Goal: Navigation & Orientation: Find specific page/section

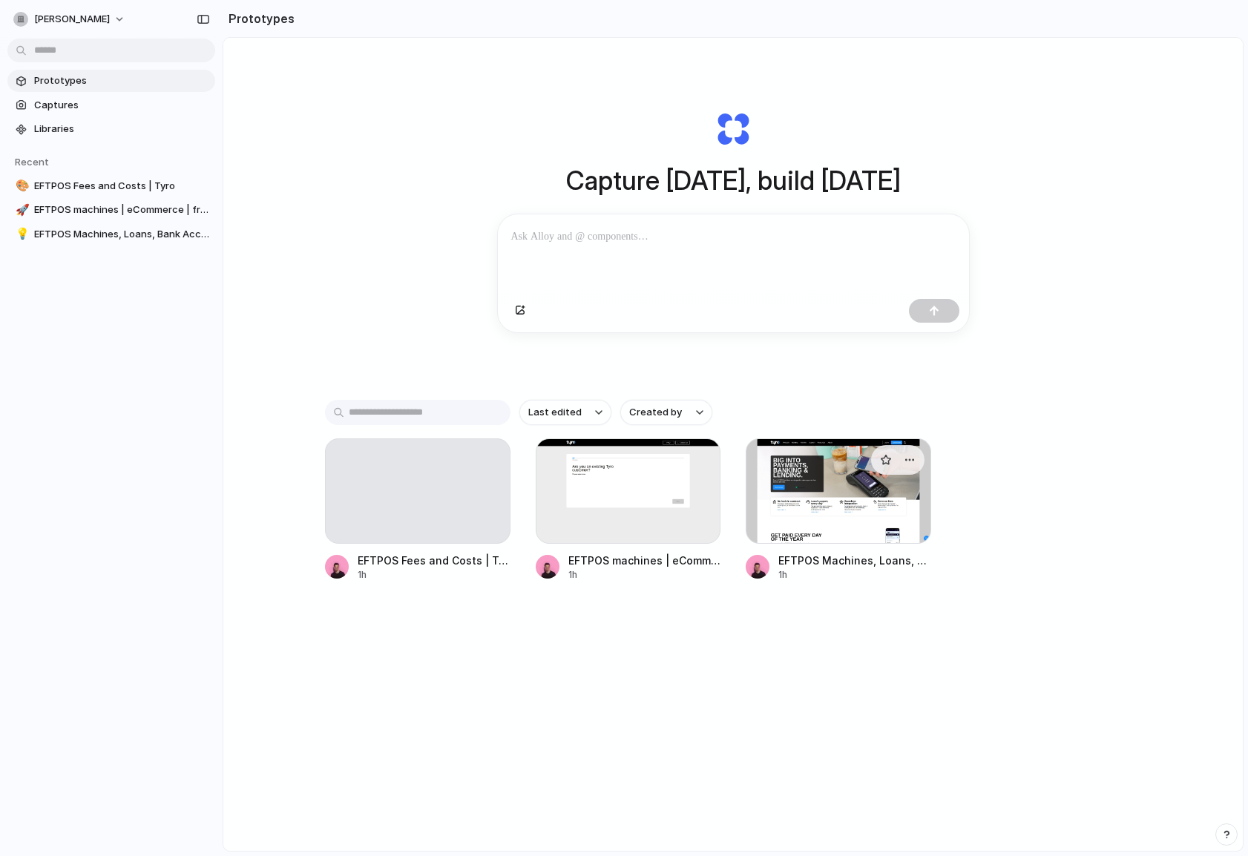
click at [774, 507] on div at bounding box center [839, 491] width 186 height 105
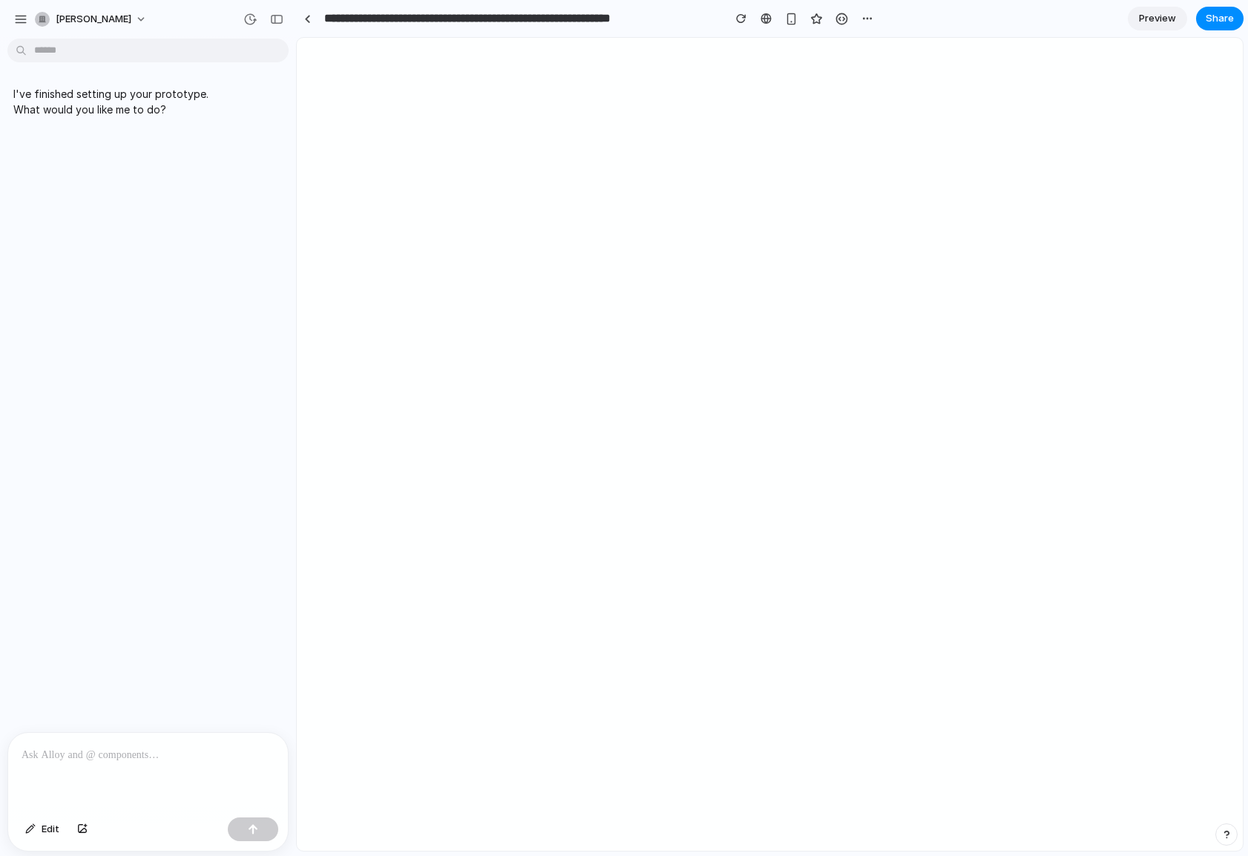
click at [121, 765] on div at bounding box center [148, 772] width 280 height 79
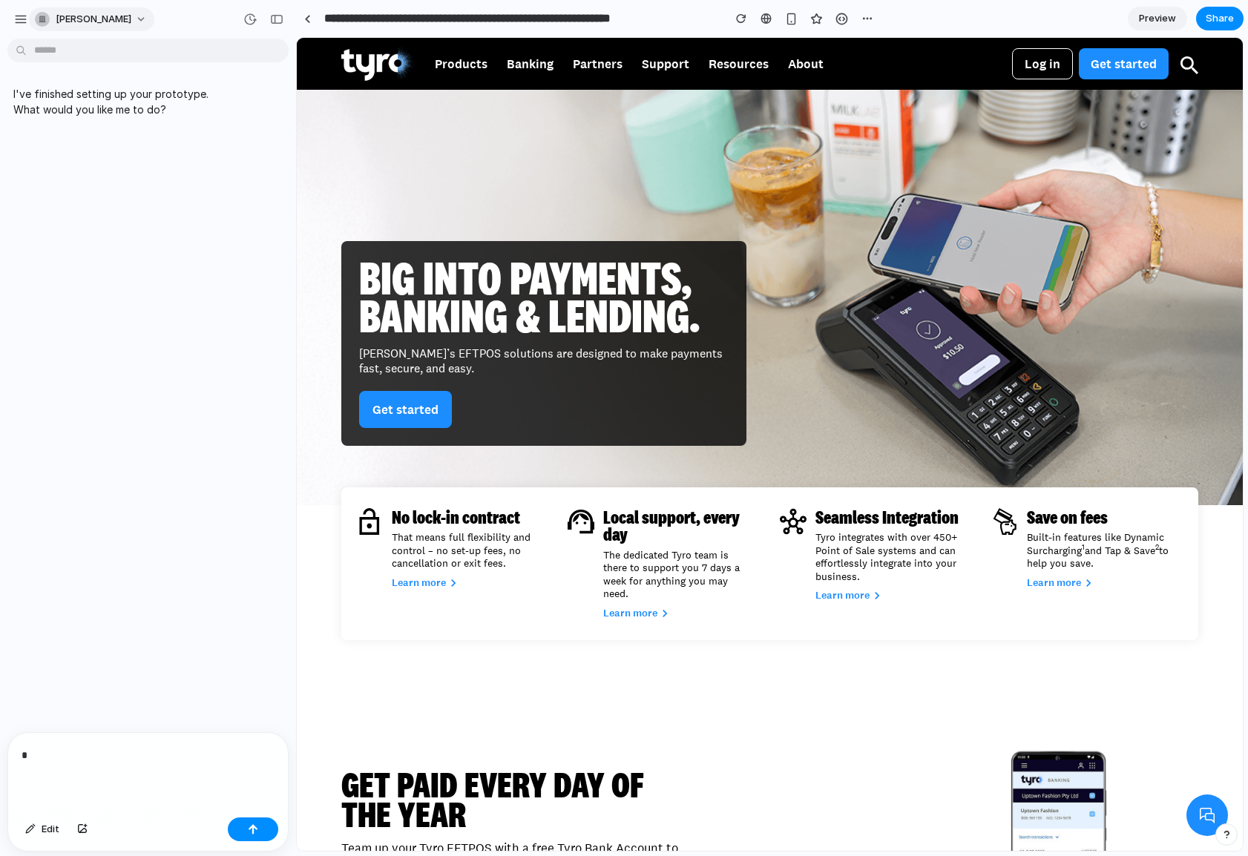
click at [82, 20] on span "Steen Andersson" at bounding box center [94, 19] width 76 height 15
click at [91, 18] on div "Settings Invite members Change theme Sign out" at bounding box center [624, 428] width 1248 height 856
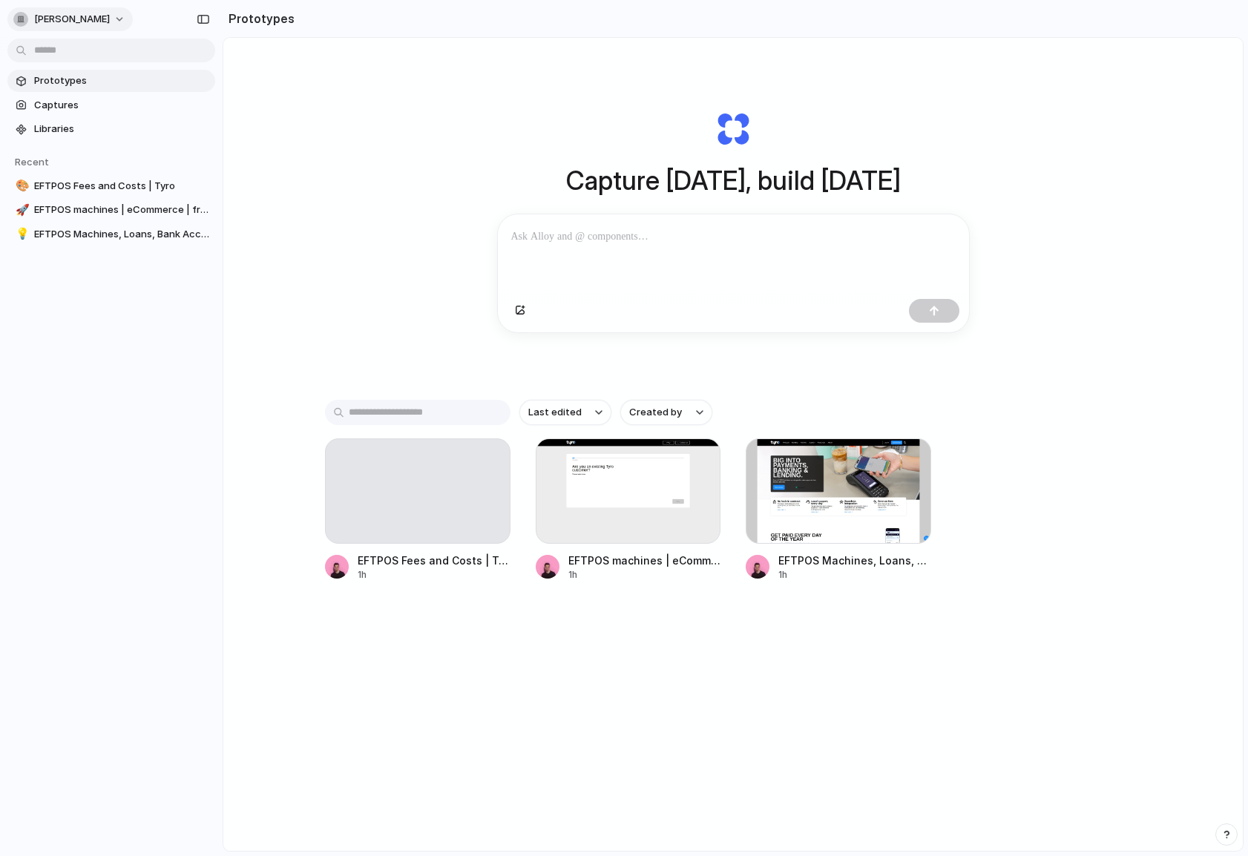
click at [86, 22] on span "[PERSON_NAME]" at bounding box center [72, 19] width 76 height 15
click at [86, 22] on div "Settings Invite members Change theme Sign out" at bounding box center [624, 428] width 1248 height 856
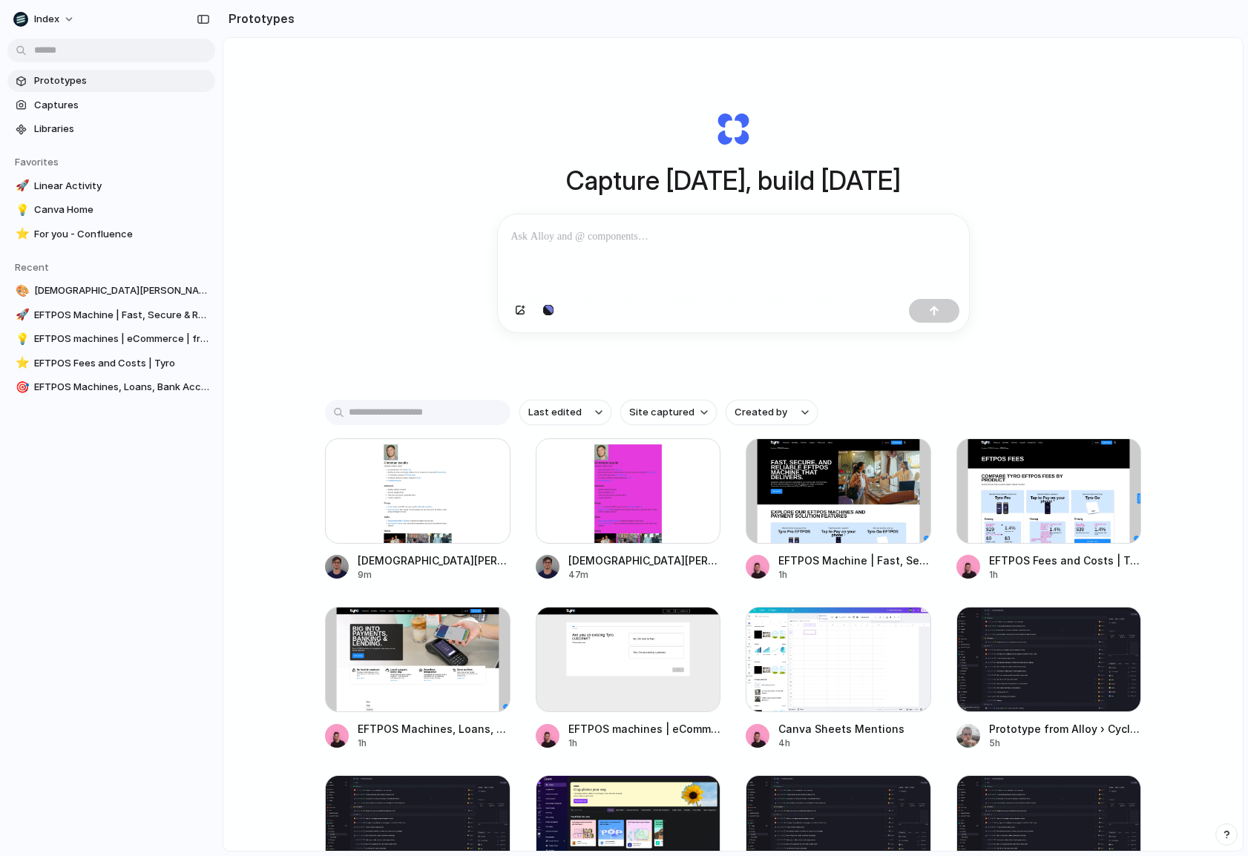
click at [328, 261] on div "Capture [DATE], build [DATE] Clone web app Clone screenshot Start from existing…" at bounding box center [733, 484] width 1020 height 892
click at [350, 476] on div at bounding box center [418, 491] width 186 height 105
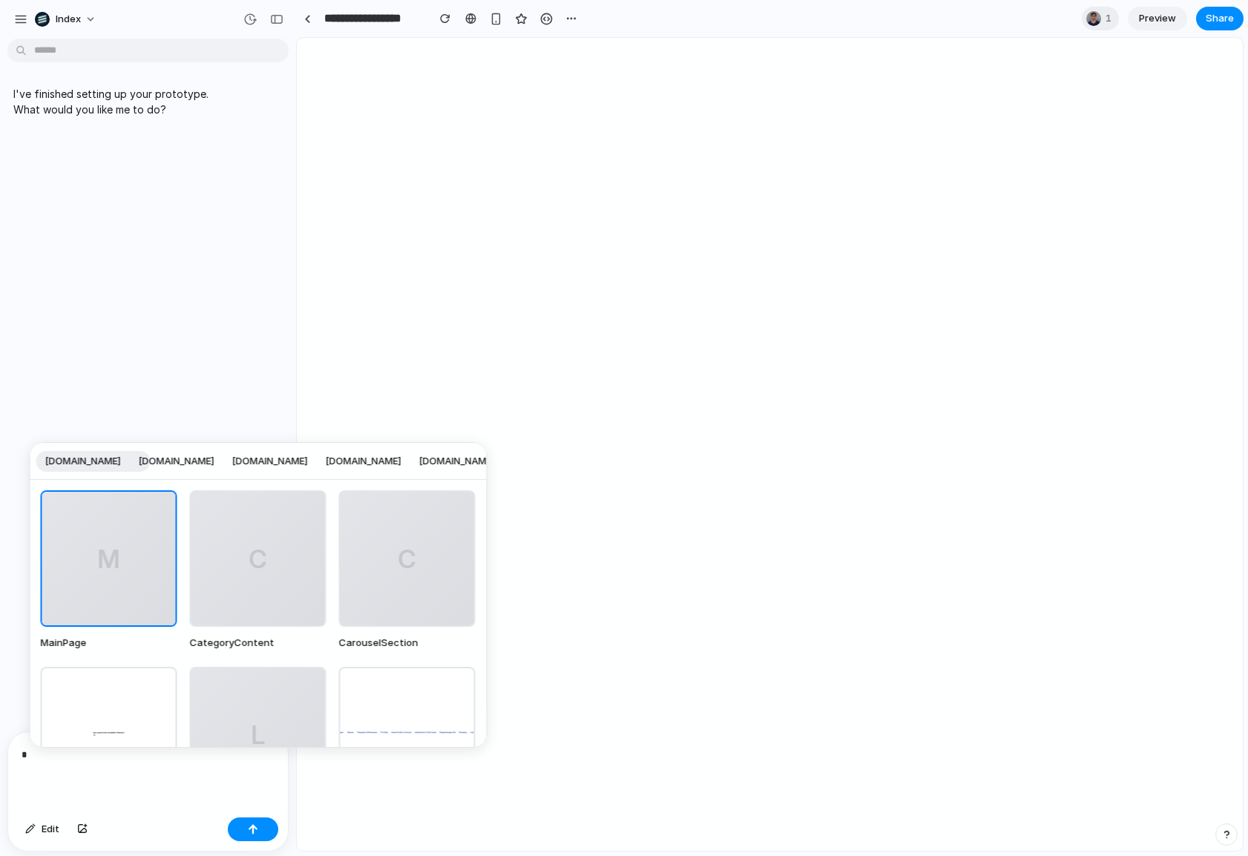
click at [191, 466] on span "[DOMAIN_NAME]" at bounding box center [177, 461] width 76 height 15
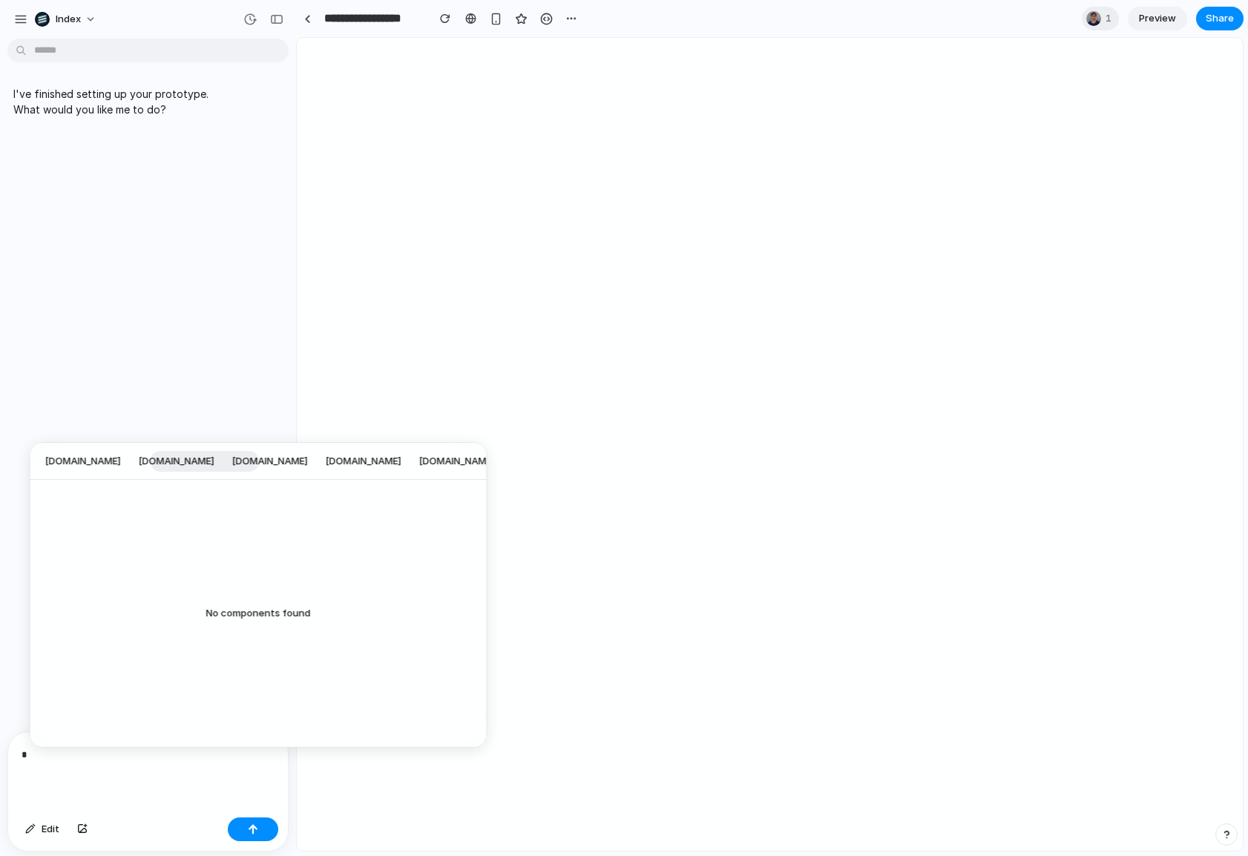
click at [318, 352] on div "[DOMAIN_NAME] [DOMAIN_NAME] [DOMAIN_NAME] [DOMAIN_NAME] [DOMAIN_NAME] [DOMAIN_N…" at bounding box center [624, 428] width 1248 height 856
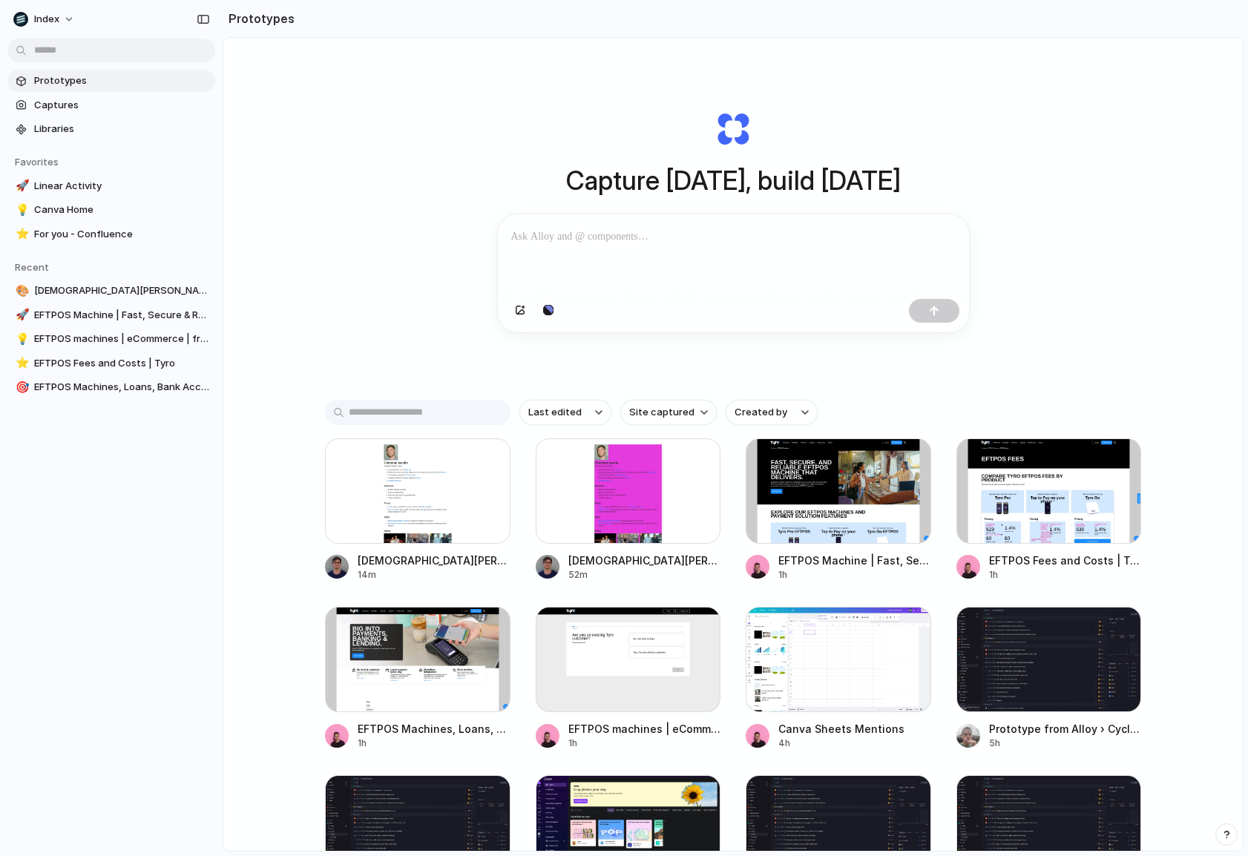
click at [400, 328] on div "Capture [DATE], build [DATE] Clone web app Clone screenshot Start from existing…" at bounding box center [733, 484] width 1020 height 892
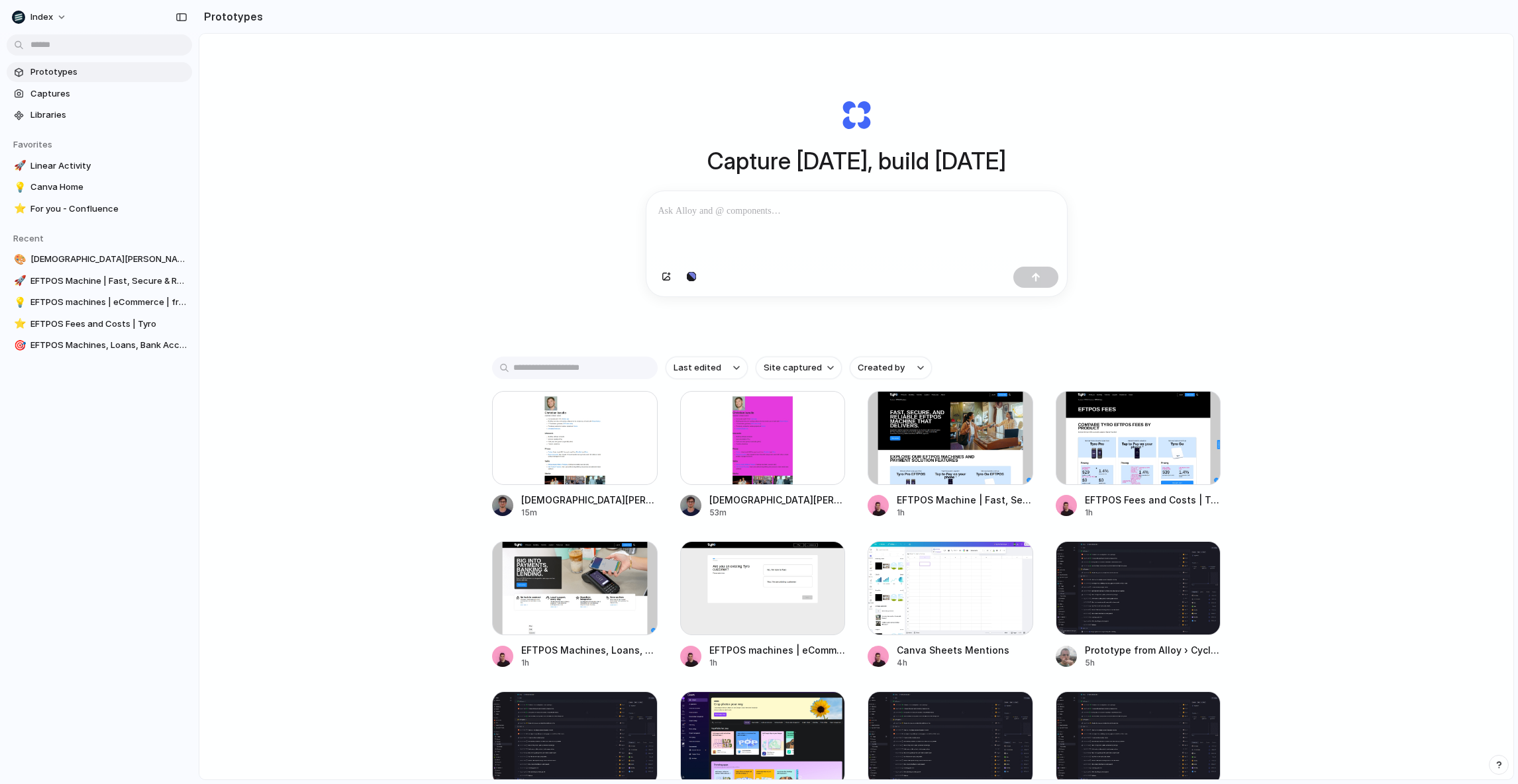
click at [356, 153] on div "Capture [DATE], build [DATE] Clone web app Clone screenshot Start from existing…" at bounding box center [856, 442] width 1314 height 816
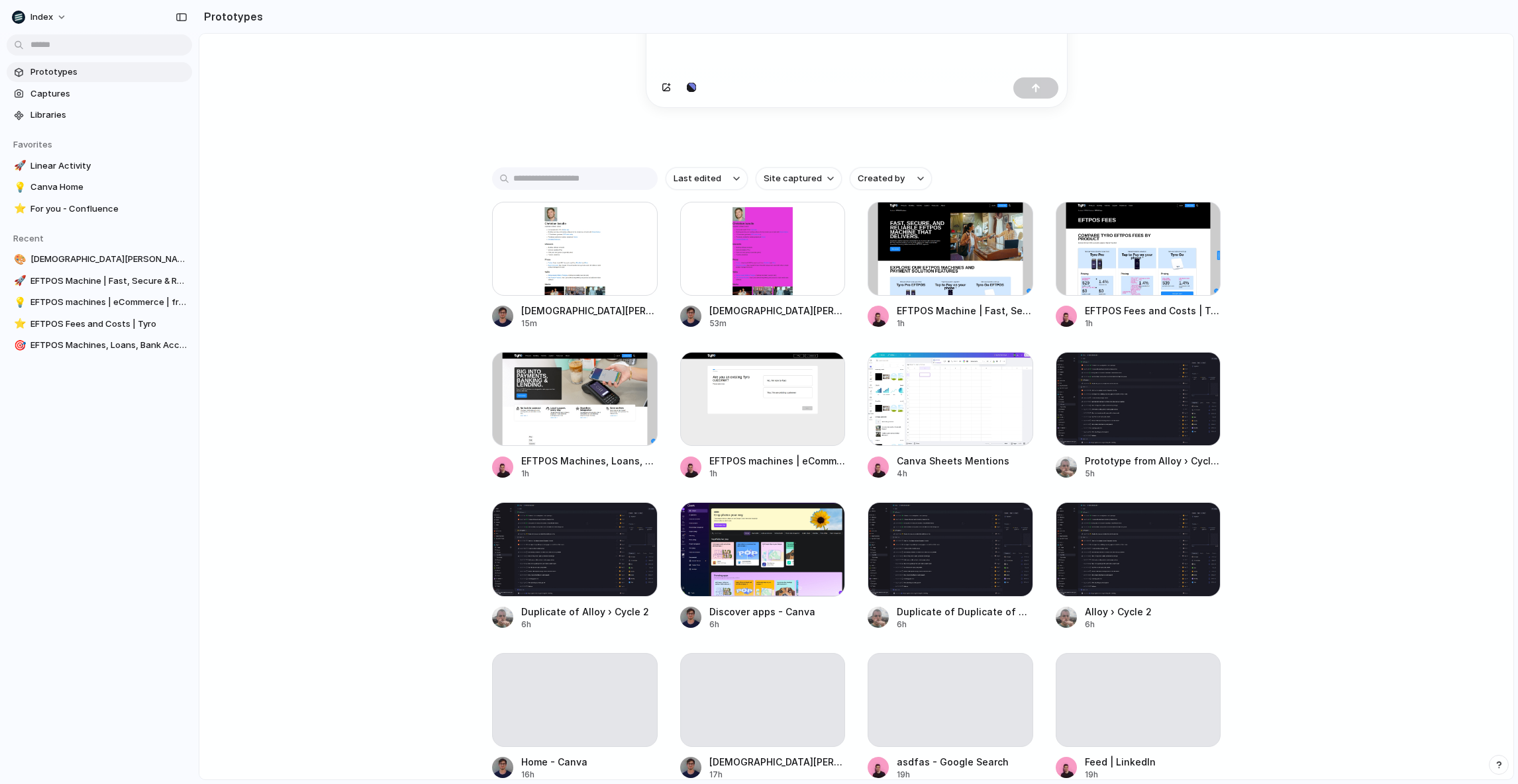
scroll to position [210, 0]
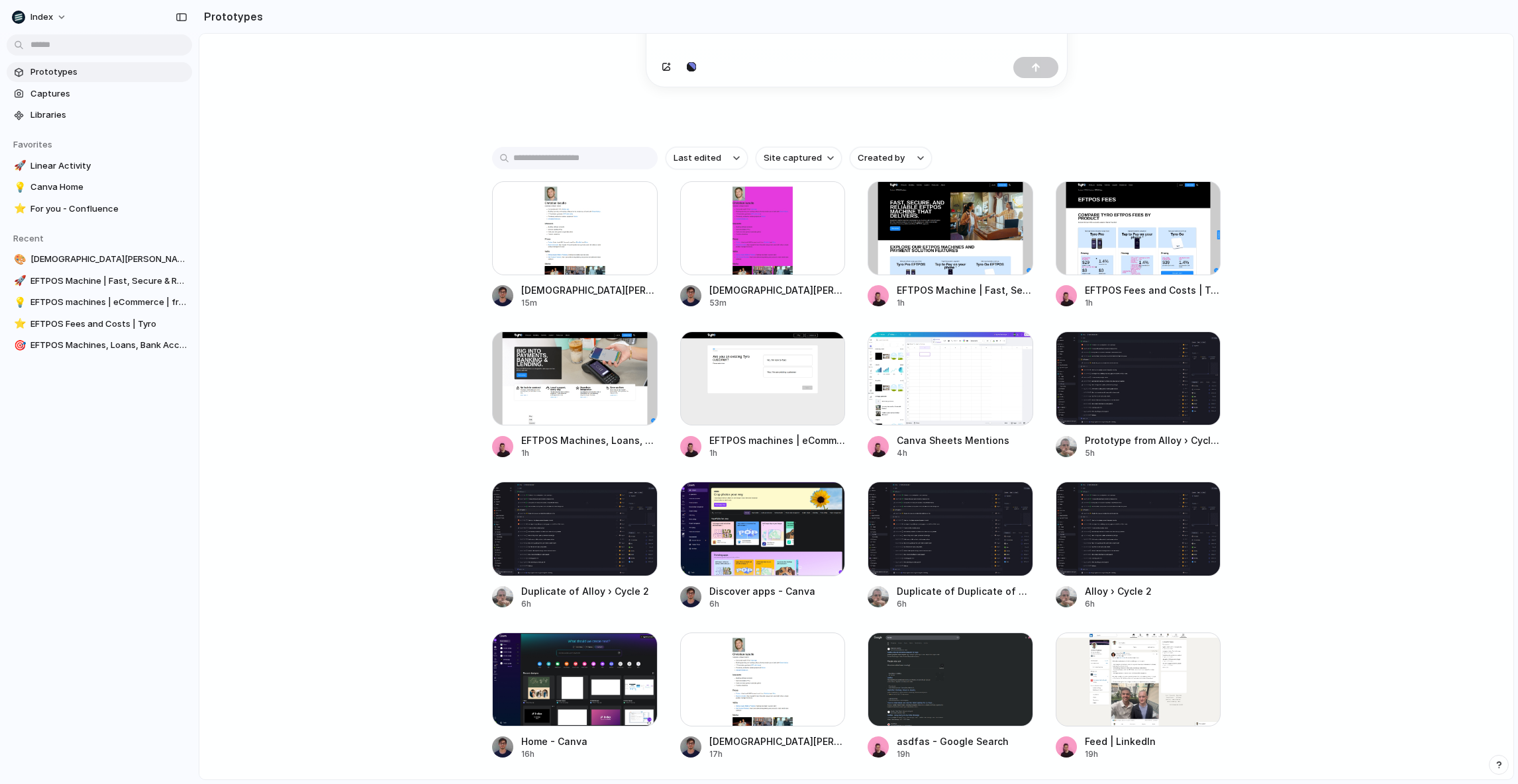
click at [285, 567] on div "Capture [DATE], build [DATE] Clone web app Clone screenshot Start from existing…" at bounding box center [856, 232] width 1314 height 816
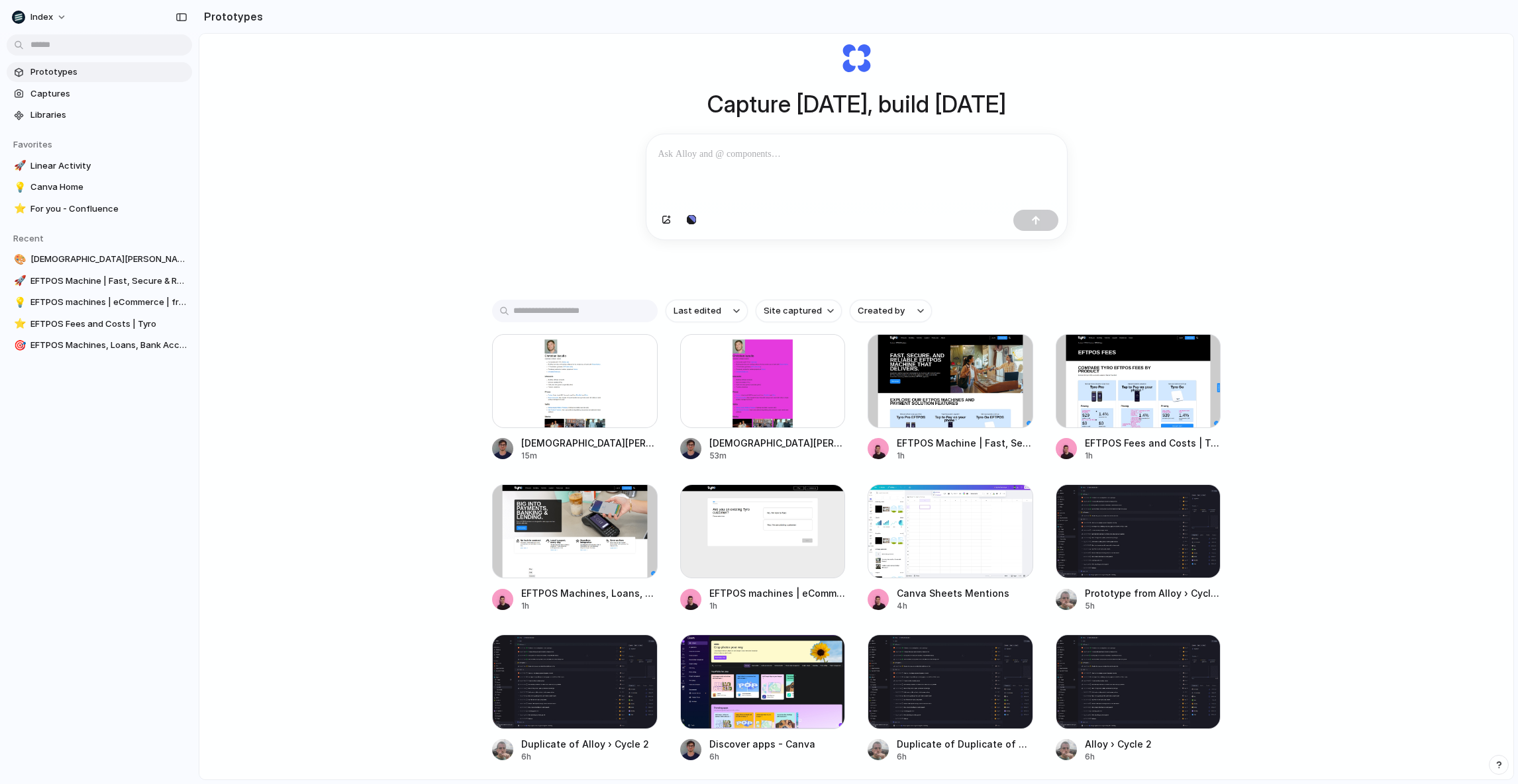
scroll to position [59, 0]
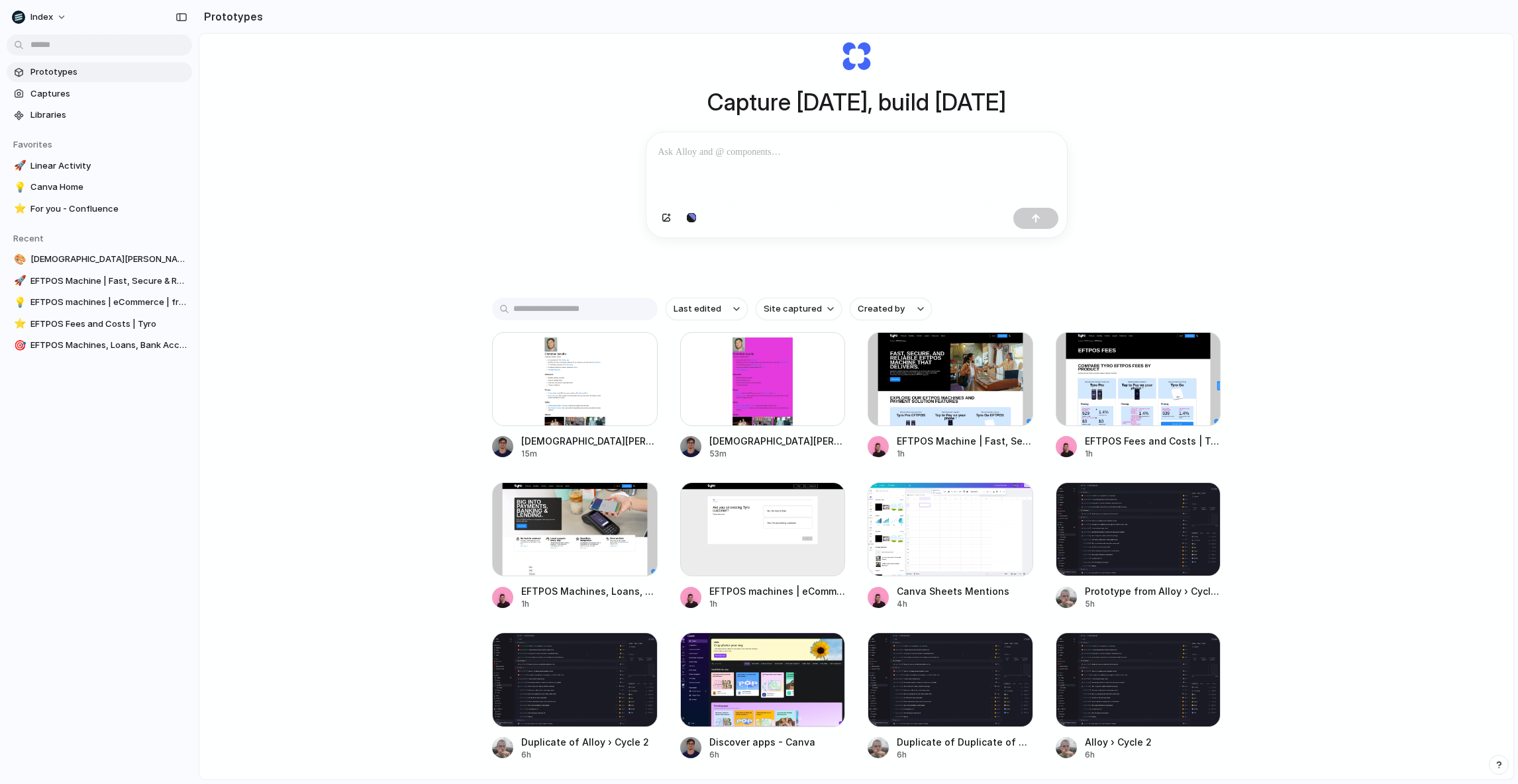
click at [1113, 294] on div "Capture [DATE], build [DATE] Clone web app Clone screenshot Start from existing…" at bounding box center [856, 383] width 1314 height 816
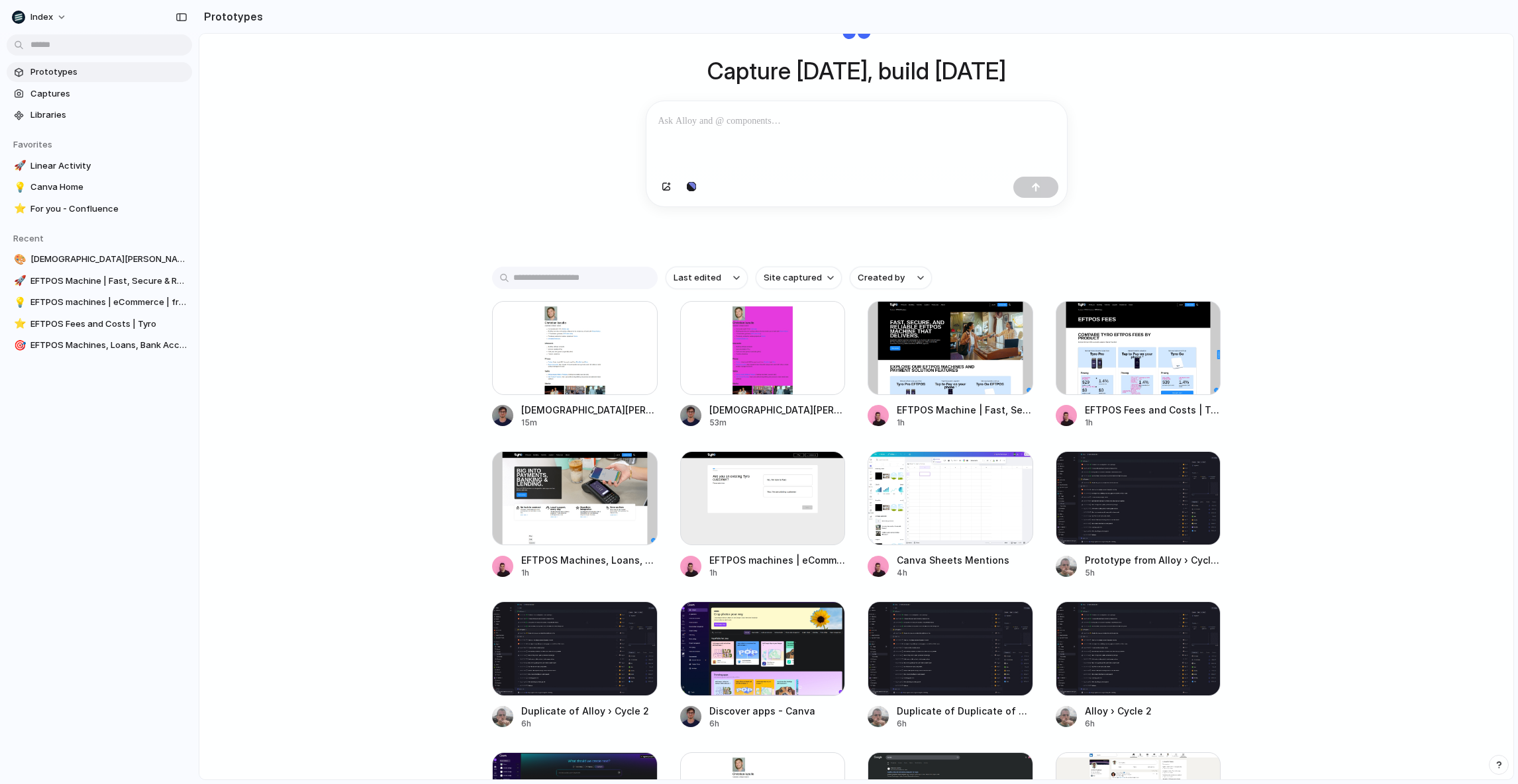
scroll to position [111, 0]
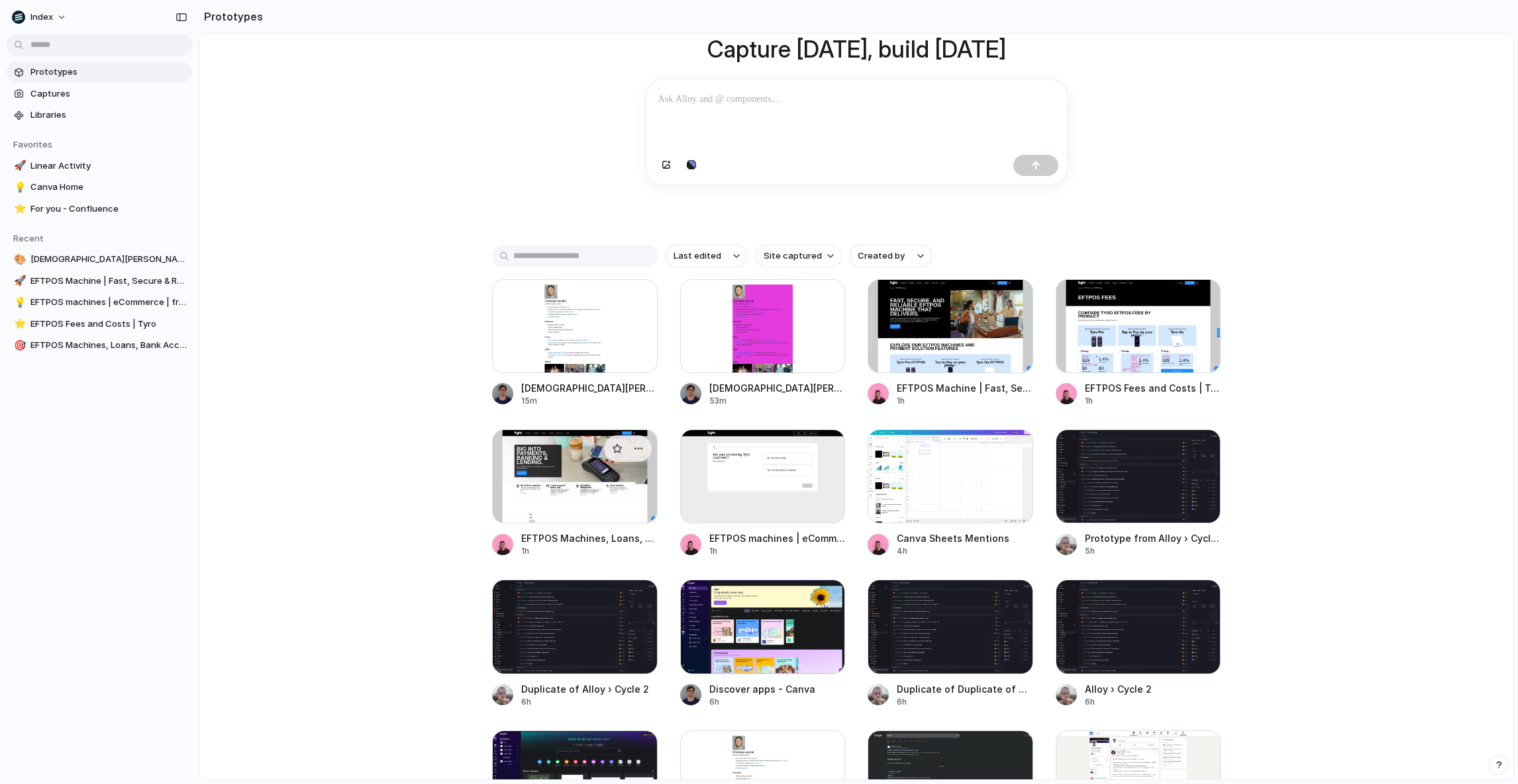
click at [599, 486] on div at bounding box center [575, 476] width 166 height 94
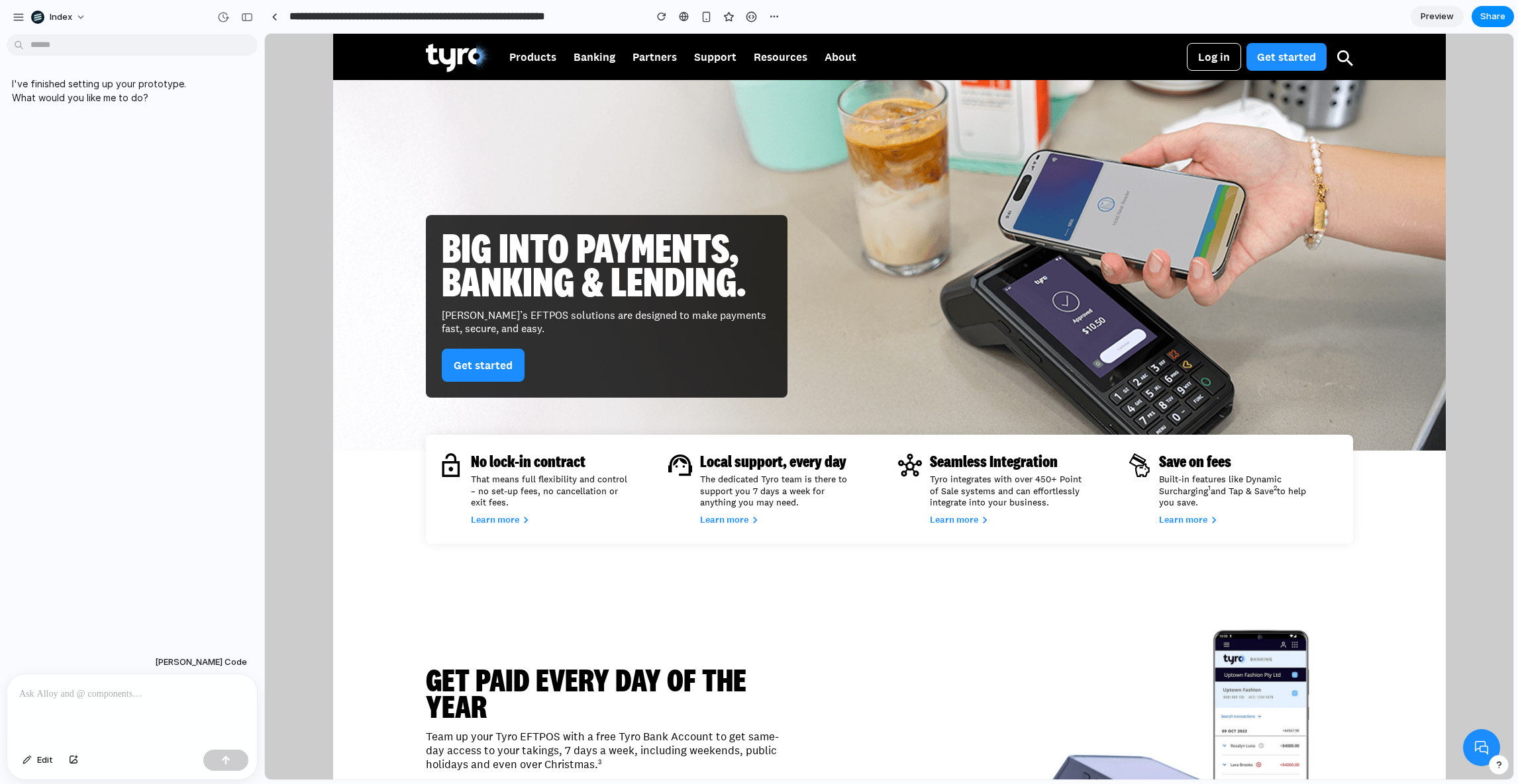
click at [104, 699] on div at bounding box center [132, 709] width 250 height 70
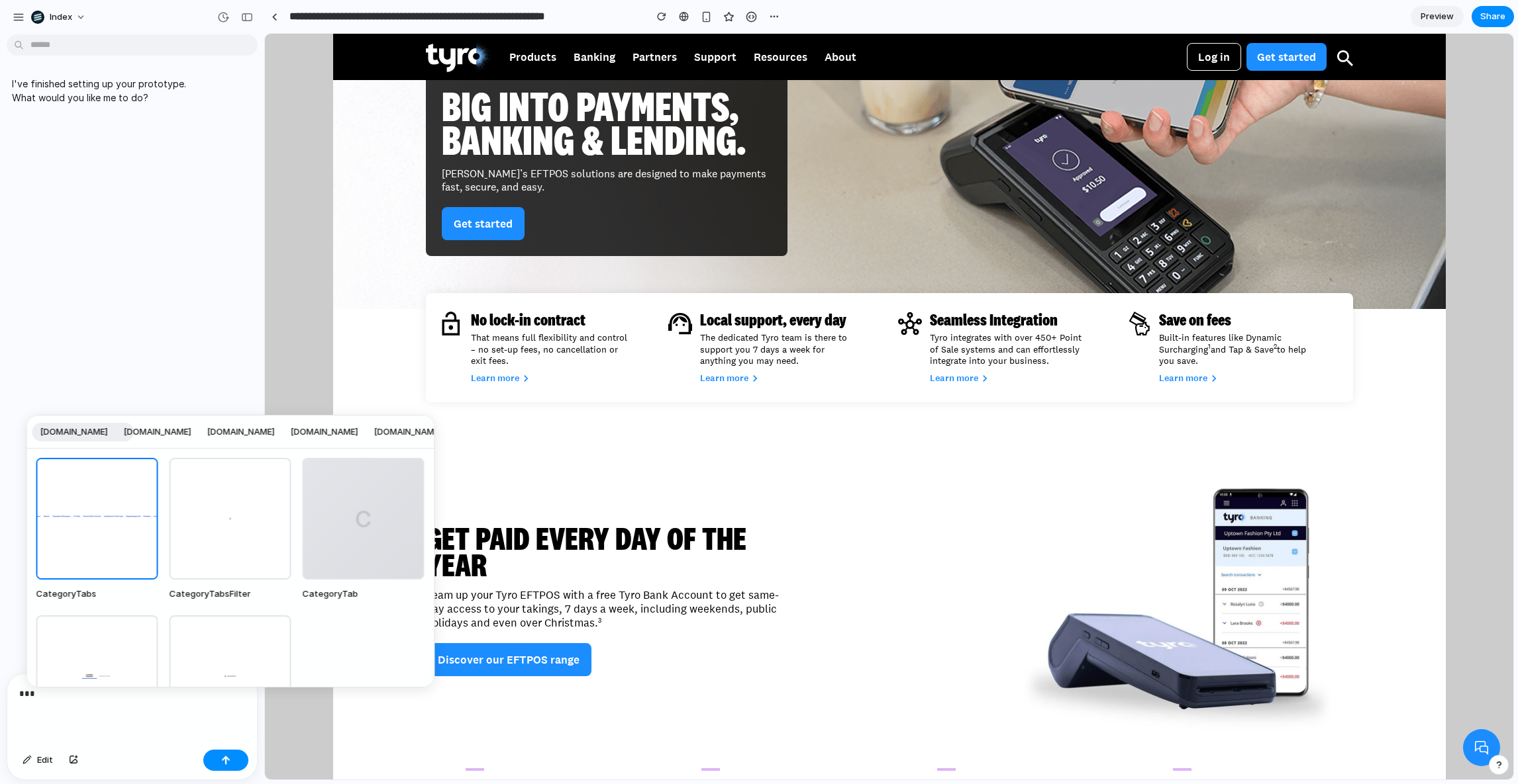
click at [113, 521] on div "CategoryTabs component from www.bukalapak.com library" at bounding box center [97, 519] width 122 height 122
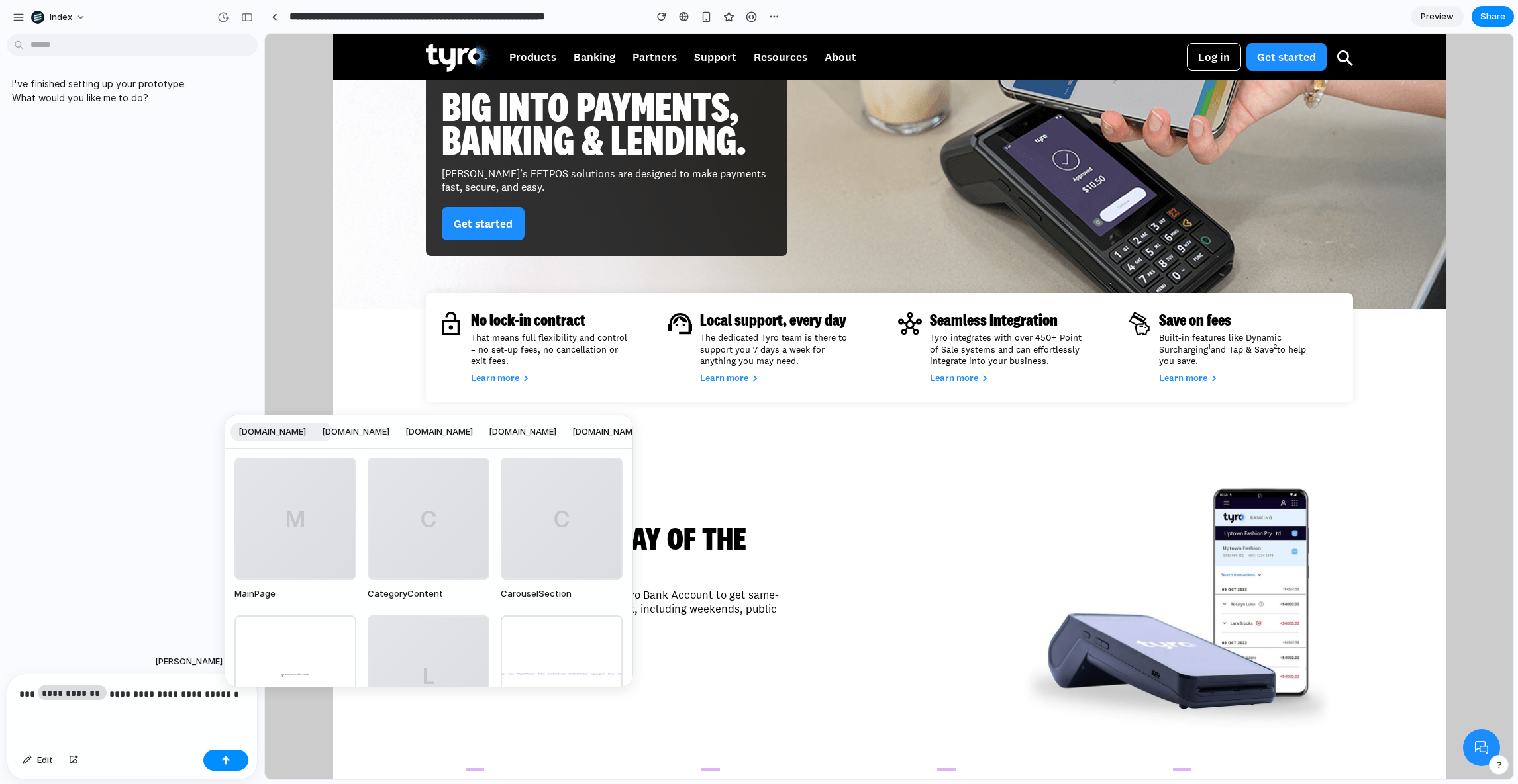
click at [168, 679] on div "[DOMAIN_NAME] [DOMAIN_NAME] [DOMAIN_NAME] [DOMAIN_NAME] [DOMAIN_NAME] [DOMAIN_N…" at bounding box center [759, 392] width 1518 height 784
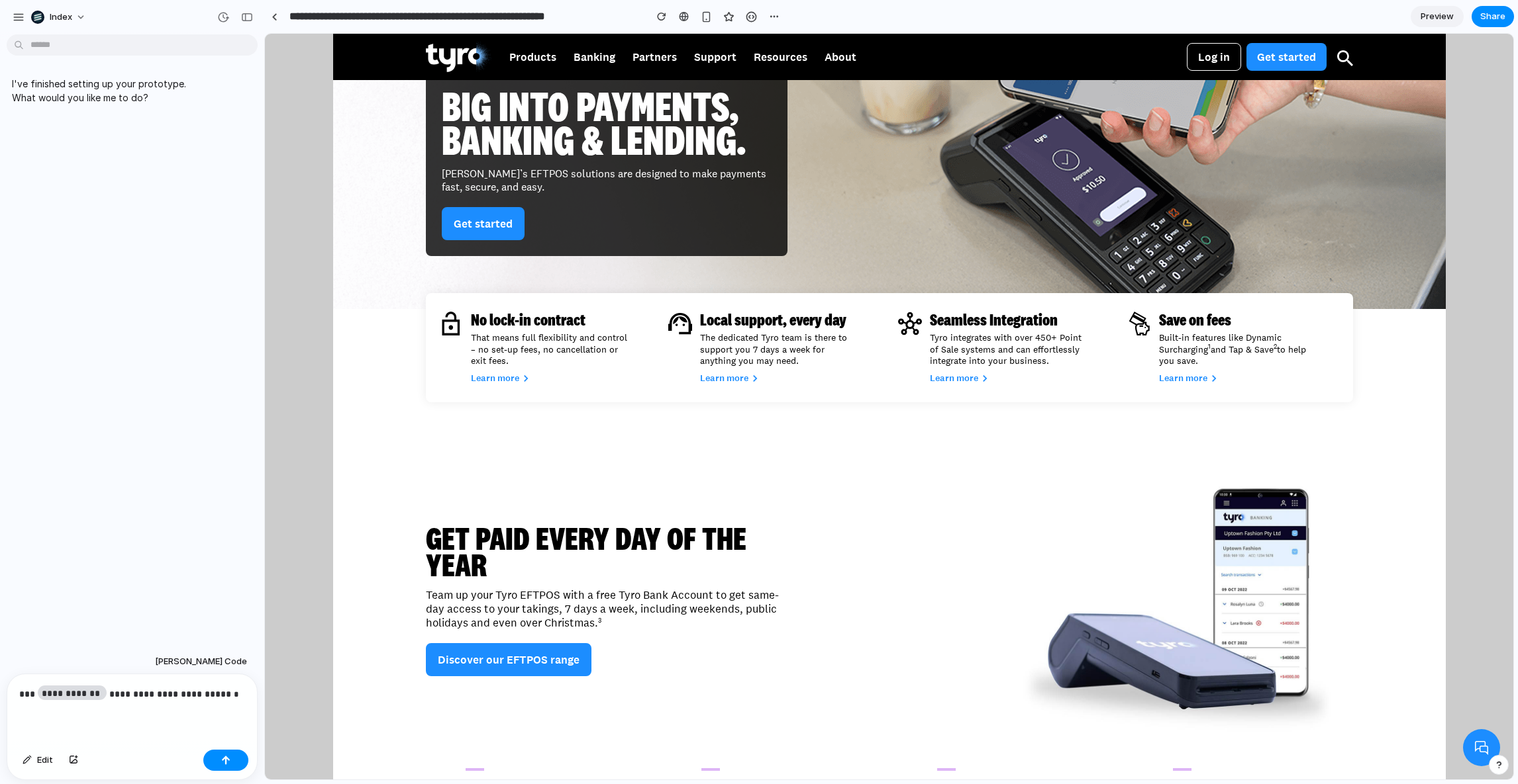
click at [168, 679] on div "**********" at bounding box center [132, 709] width 250 height 70
click at [197, 691] on p "**********" at bounding box center [129, 695] width 220 height 16
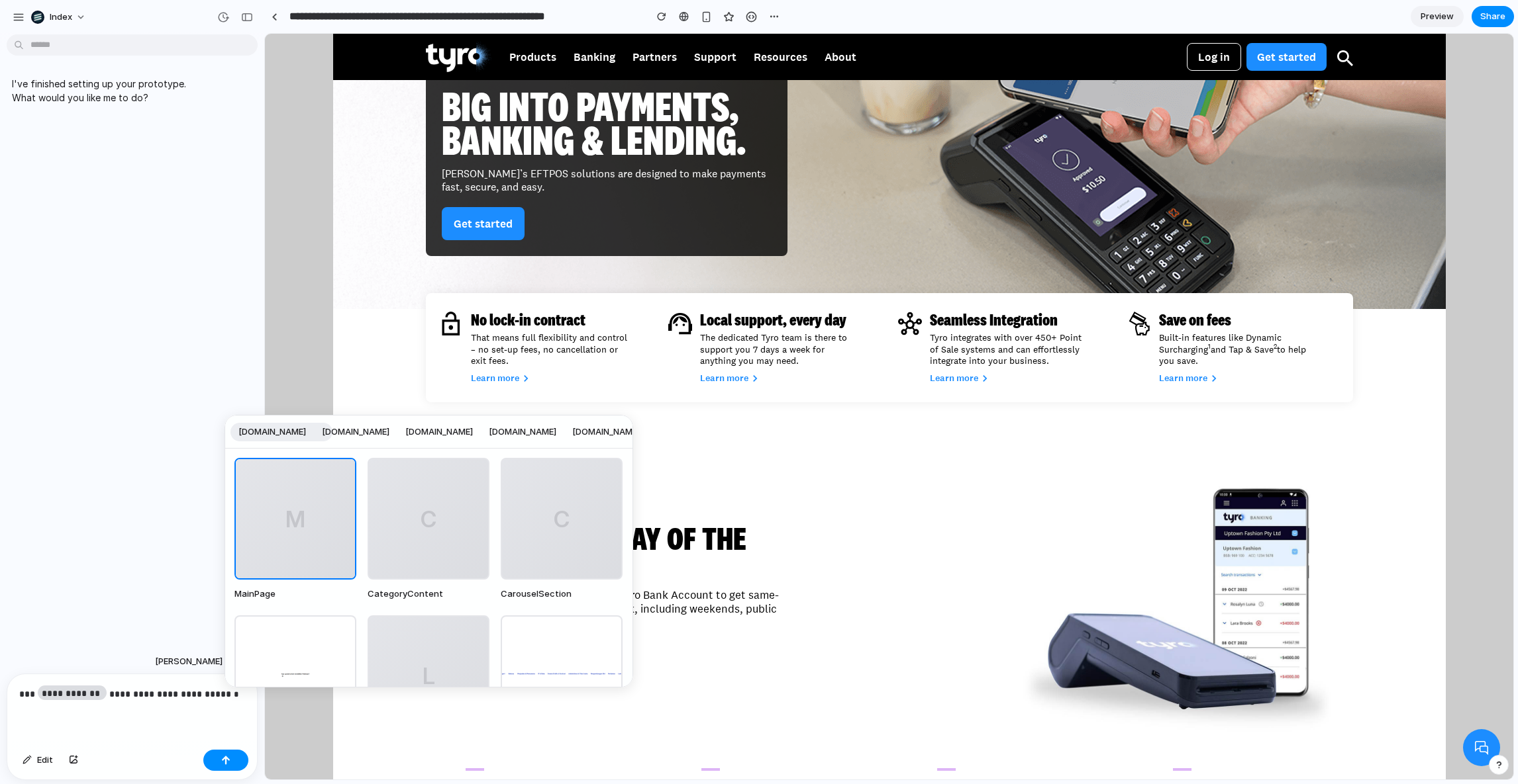
click at [389, 430] on span "[DOMAIN_NAME]" at bounding box center [356, 432] width 68 height 13
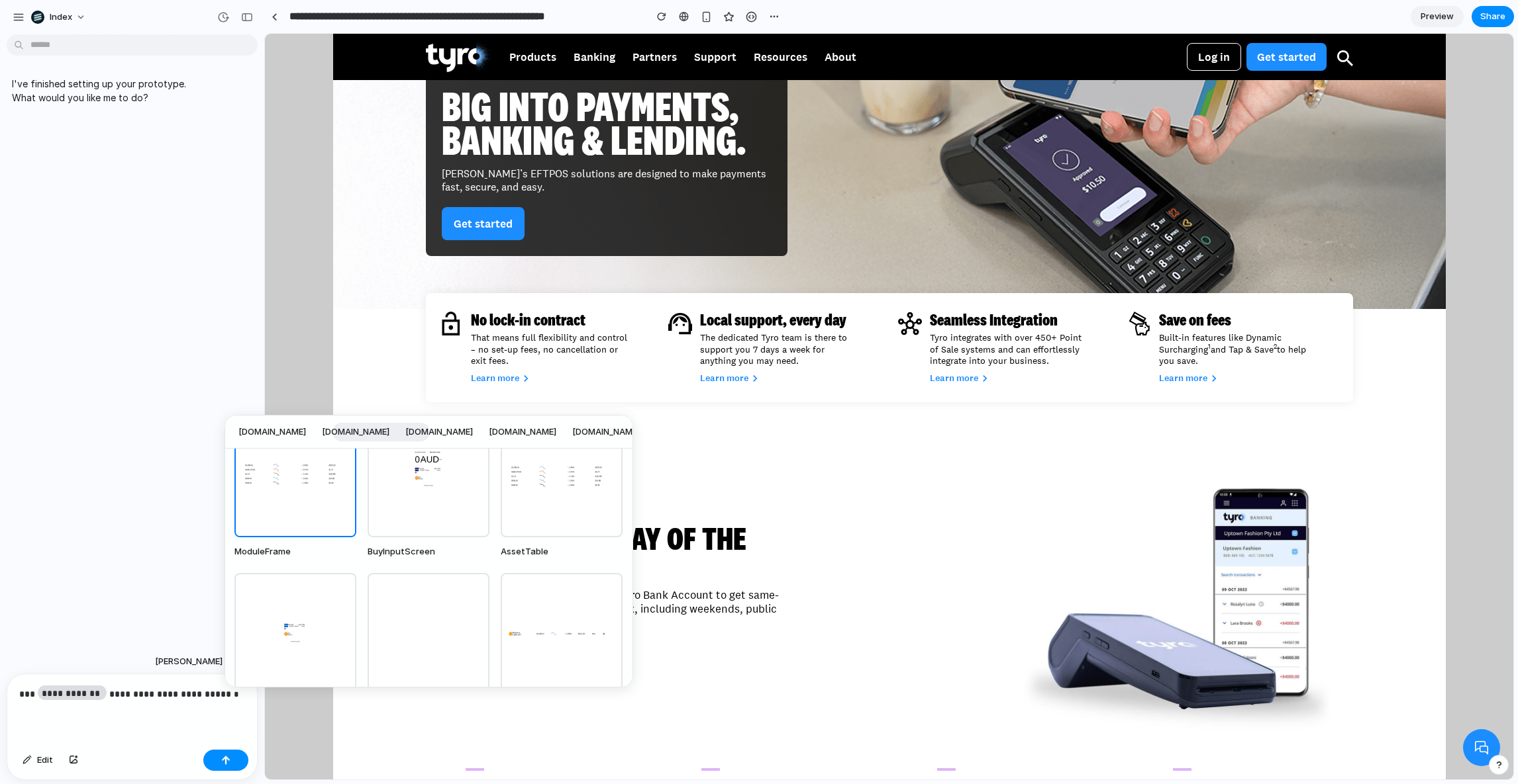
scroll to position [37, 0]
click at [404, 507] on div "BuyInputScreen component from www.coinbase.com library" at bounding box center [428, 482] width 122 height 122
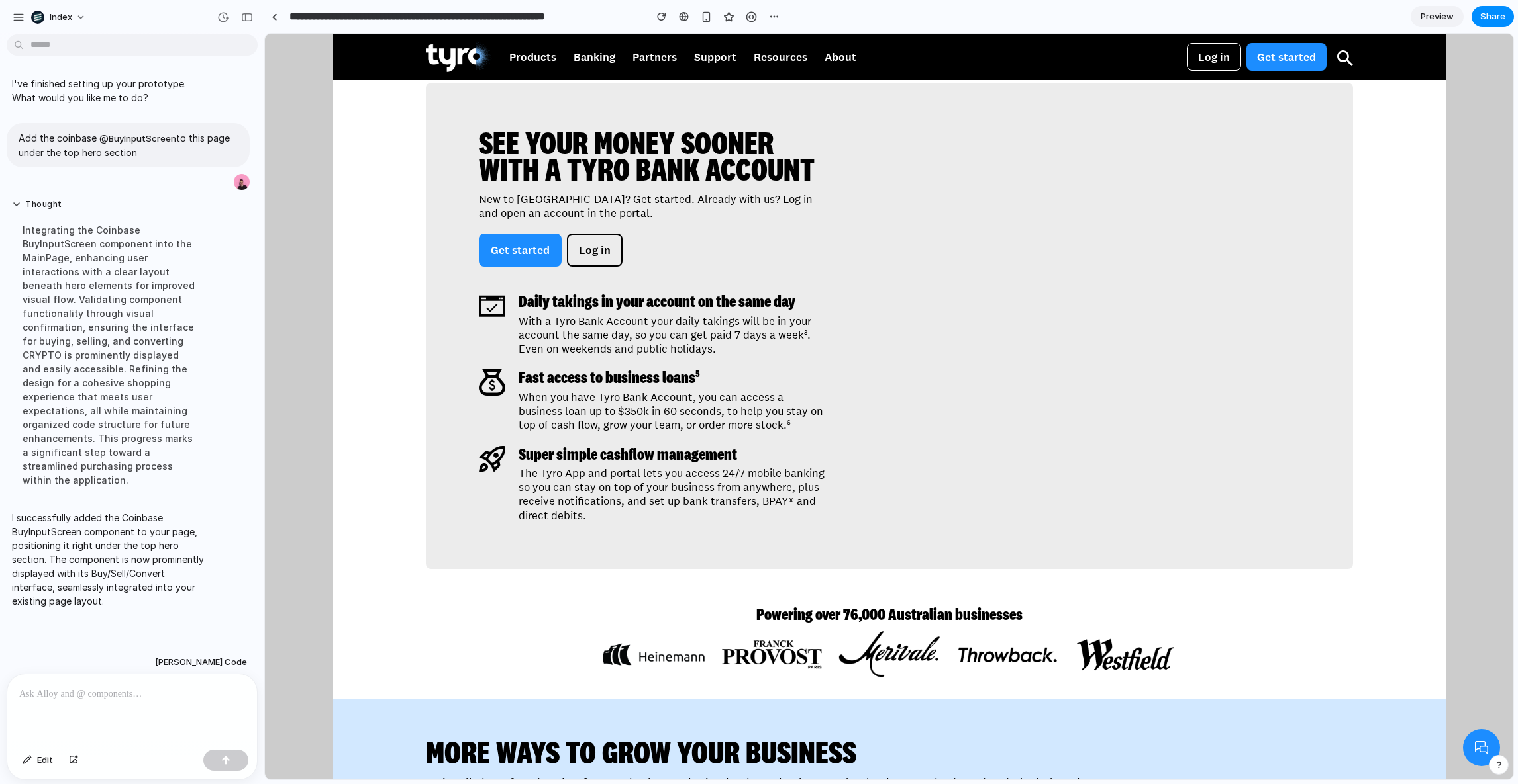
scroll to position [1124, 0]
